Goal: Transaction & Acquisition: Download file/media

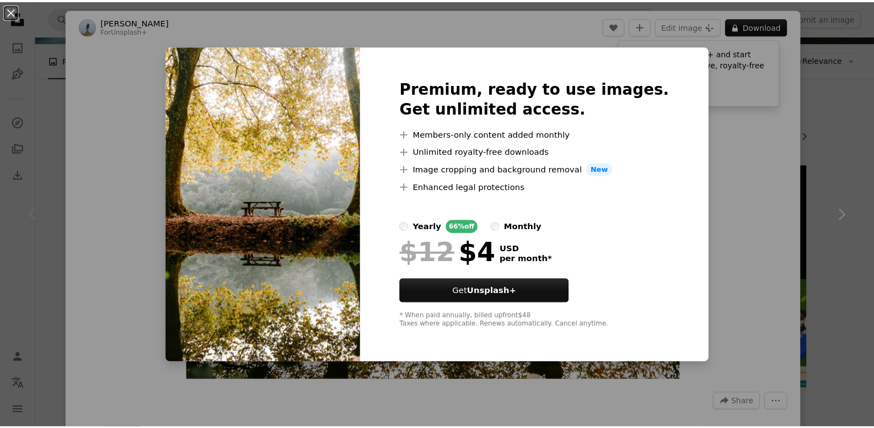
scroll to position [110, 0]
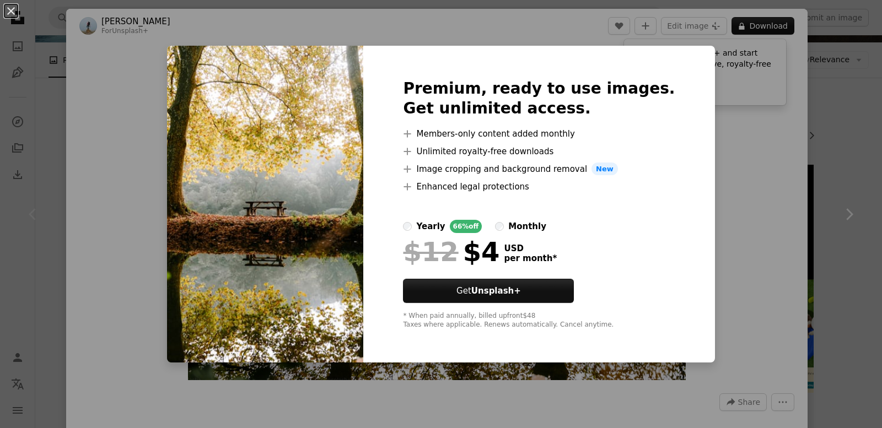
click at [746, 262] on div "An X shape Premium, ready to use images. Get unlimited access. A plus sign Memb…" at bounding box center [441, 214] width 882 height 428
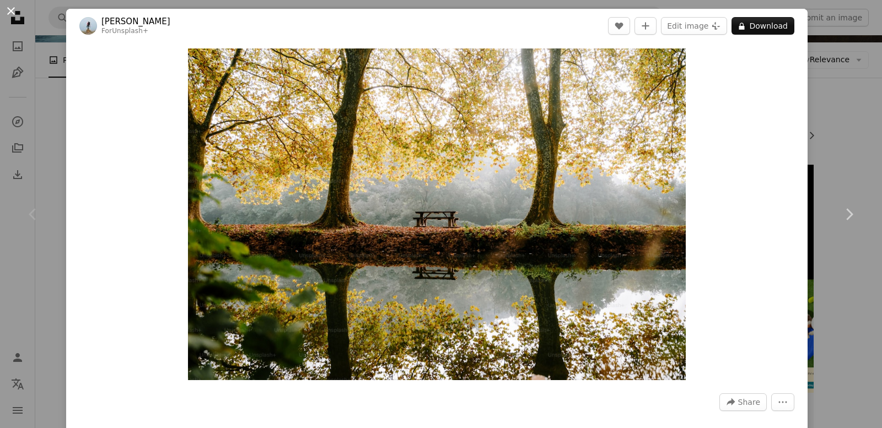
click at [14, 13] on button "An X shape" at bounding box center [10, 10] width 13 height 13
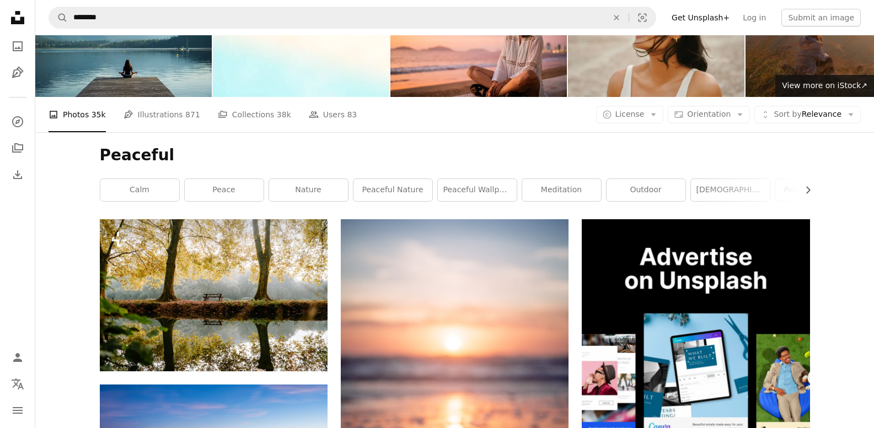
scroll to position [55, 0]
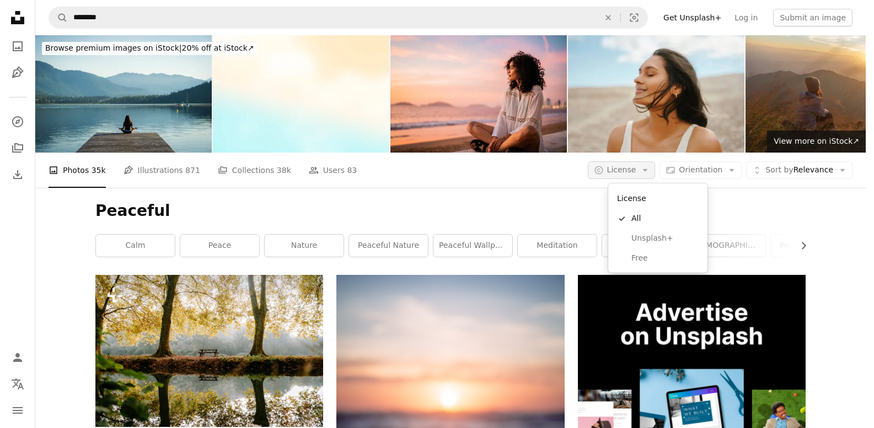
click at [636, 165] on span "License" at bounding box center [621, 169] width 29 height 9
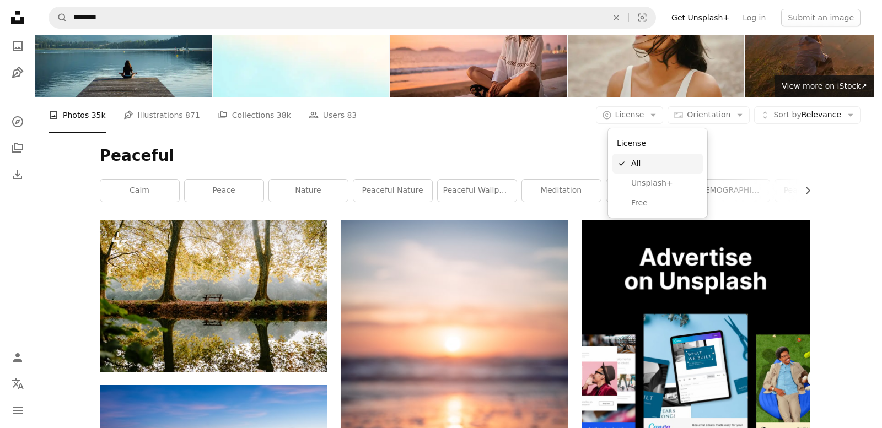
click at [654, 165] on span "All" at bounding box center [664, 163] width 67 height 11
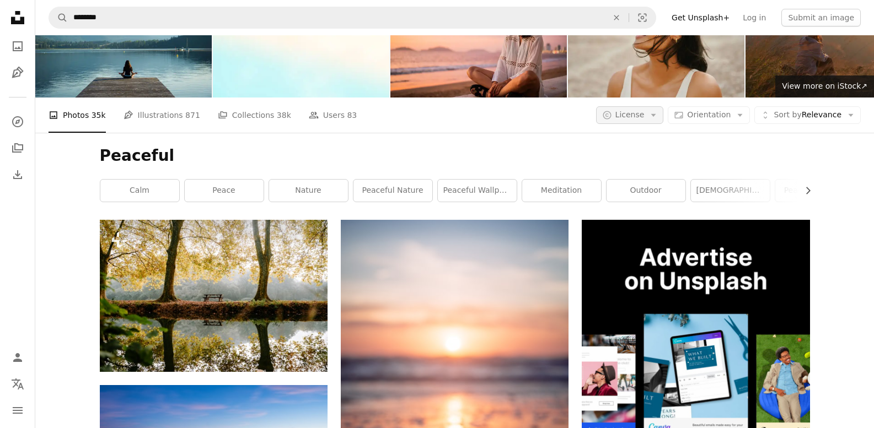
click at [643, 119] on span "License" at bounding box center [629, 114] width 29 height 9
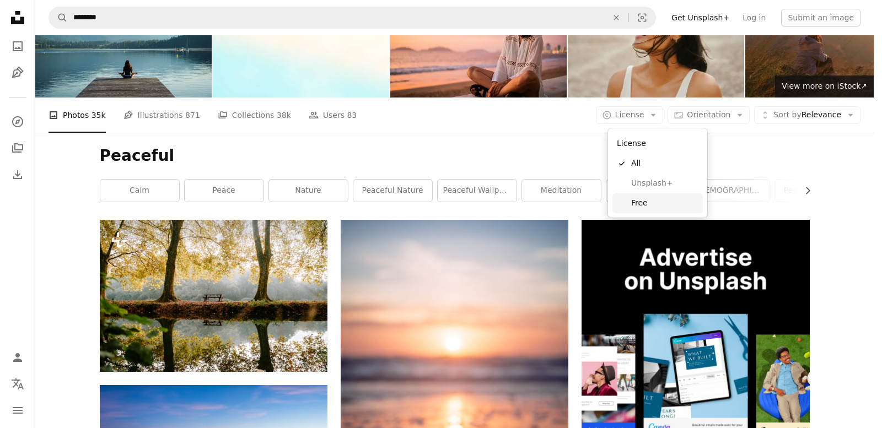
click at [653, 199] on span "Free" at bounding box center [664, 203] width 67 height 11
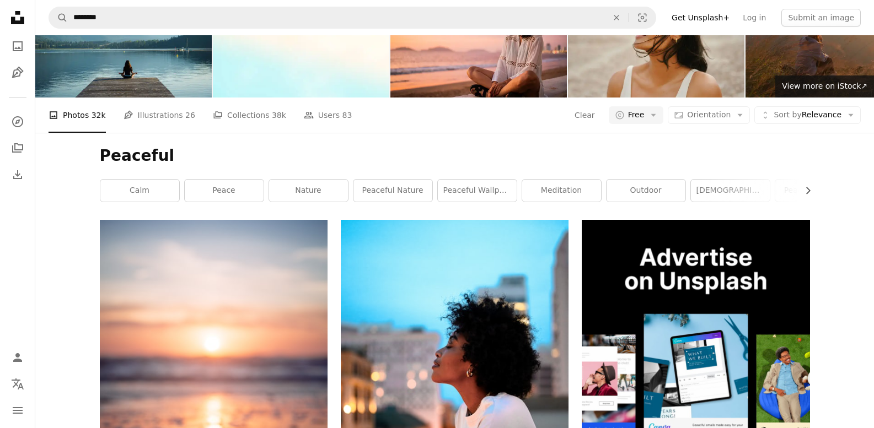
scroll to position [772, 0]
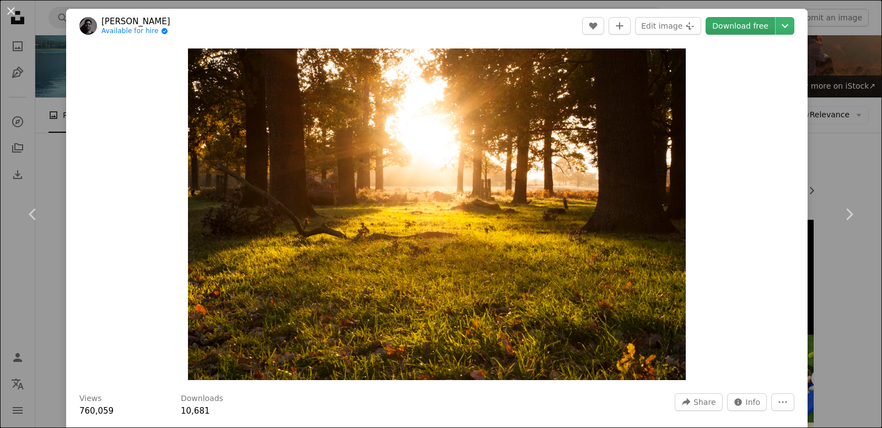
click at [738, 27] on link "Download free" at bounding box center [740, 26] width 69 height 18
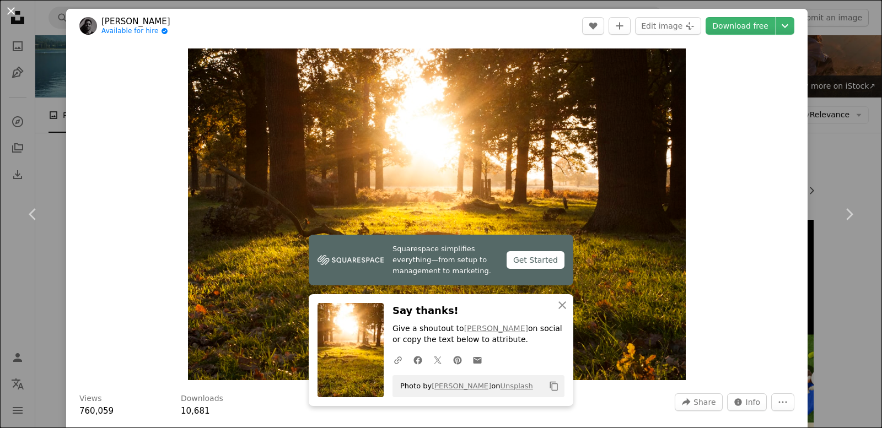
click at [18, 15] on button "An X shape" at bounding box center [10, 10] width 13 height 13
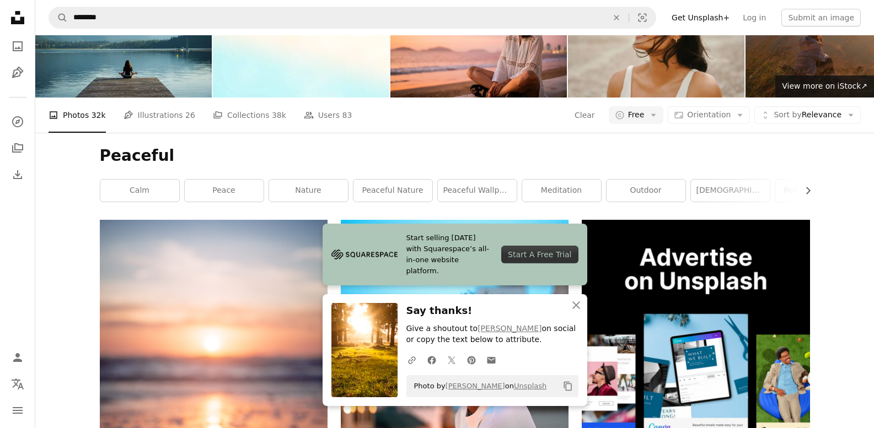
scroll to position [1213, 0]
click at [574, 302] on icon "An X shape" at bounding box center [575, 305] width 13 height 13
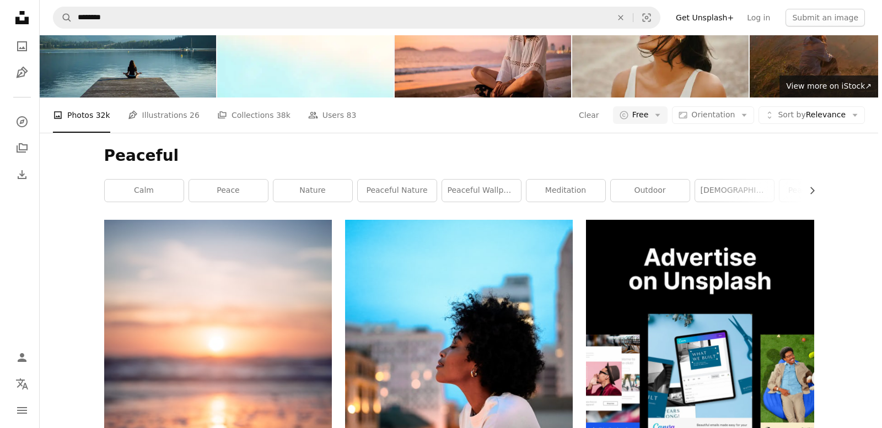
scroll to position [1158, 0]
